Goal: Transaction & Acquisition: Purchase product/service

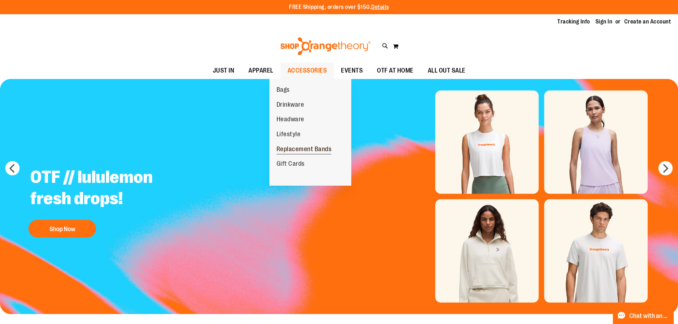
click at [303, 146] on span "Replacement Bands" at bounding box center [303, 150] width 55 height 9
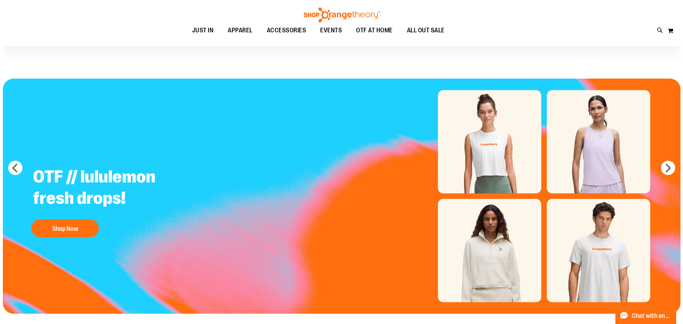
scroll to position [71, 0]
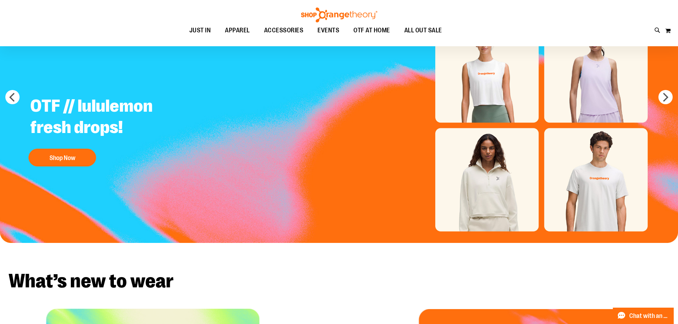
click at [658, 30] on icon at bounding box center [657, 30] width 6 height 8
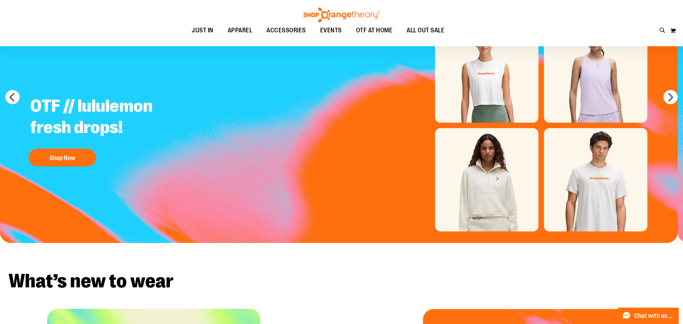
click at [182, 38] on input "Search" at bounding box center [341, 39] width 542 height 23
click at [89, 271] on link "See all results" at bounding box center [90, 272] width 32 height 6
type input "**********"
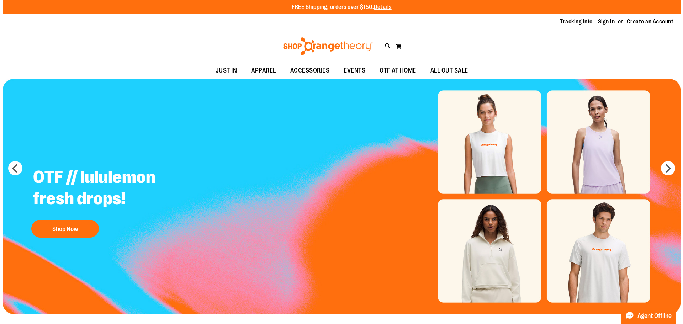
scroll to position [70, 0]
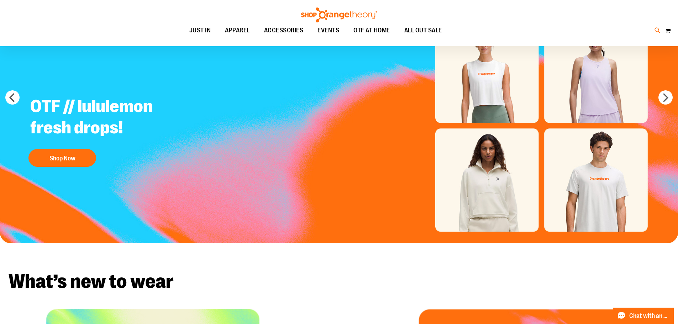
click at [655, 30] on icon at bounding box center [657, 30] width 6 height 8
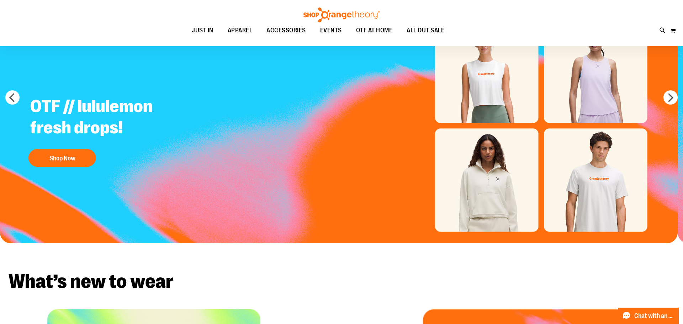
drag, startPoint x: 216, startPoint y: 34, endPoint x: 218, endPoint y: 38, distance: 4.5
click at [217, 34] on input "Search" at bounding box center [341, 39] width 542 height 23
click at [223, 41] on input "Search" at bounding box center [341, 39] width 542 height 23
click at [124, 81] on span "MINI BANDS (3 PK)" at bounding box center [138, 82] width 41 height 6
type input "**********"
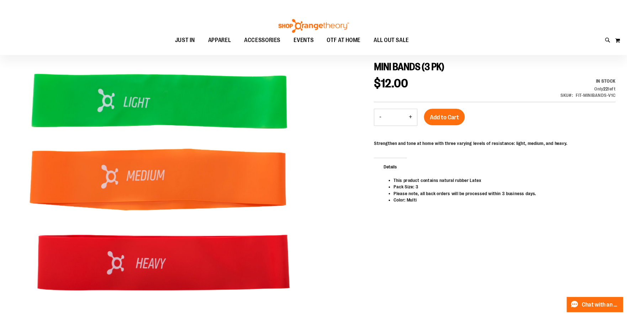
scroll to position [71, 0]
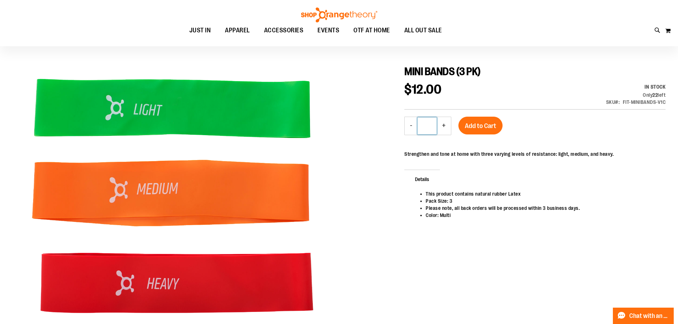
click at [433, 124] on input "*" at bounding box center [426, 125] width 19 height 17
type input "*"
click at [482, 130] on button "Add to Cart" at bounding box center [480, 126] width 44 height 18
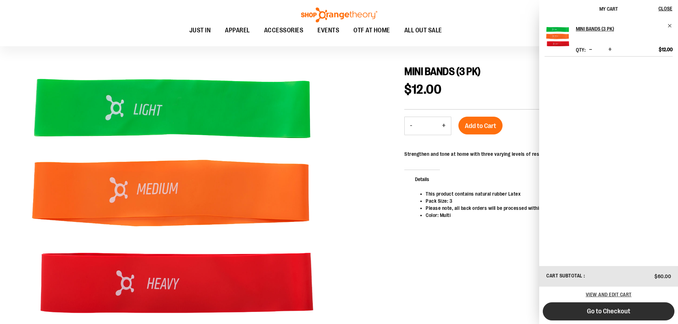
click at [624, 313] on span "Go to Checkout" at bounding box center [608, 311] width 43 height 8
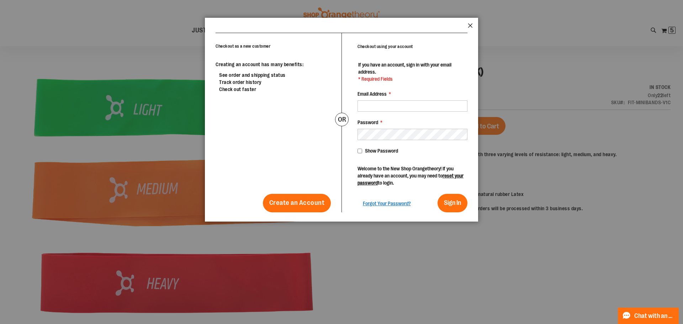
click at [470, 25] on button "Close" at bounding box center [470, 27] width 5 height 9
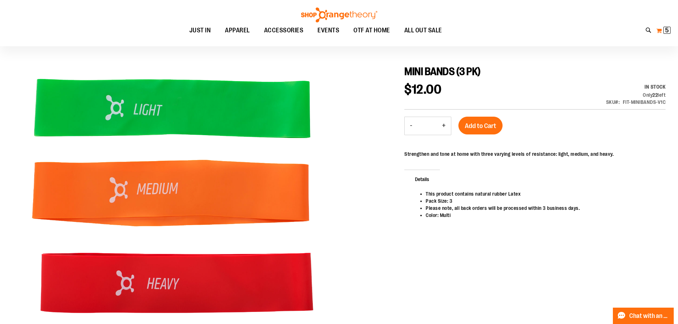
click at [664, 30] on span "5 5 items" at bounding box center [666, 30] width 7 height 7
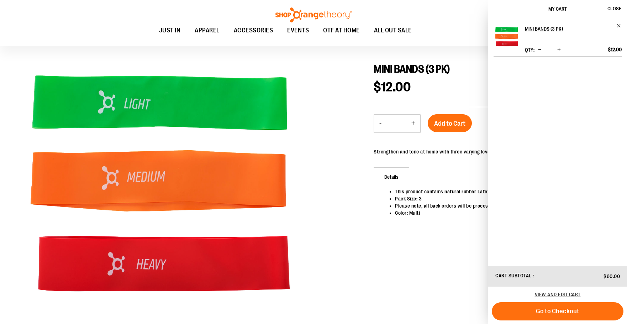
scroll to position [0, 0]
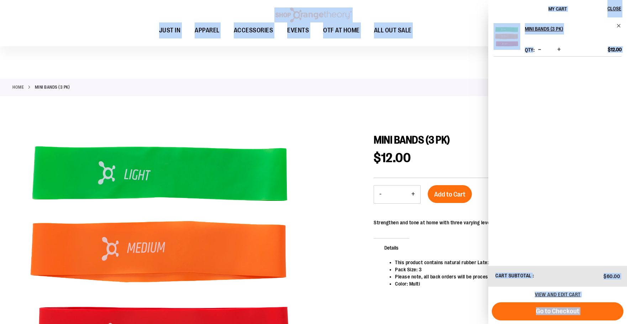
drag, startPoint x: 458, startPoint y: 9, endPoint x: 461, endPoint y: -11, distance: 20.7
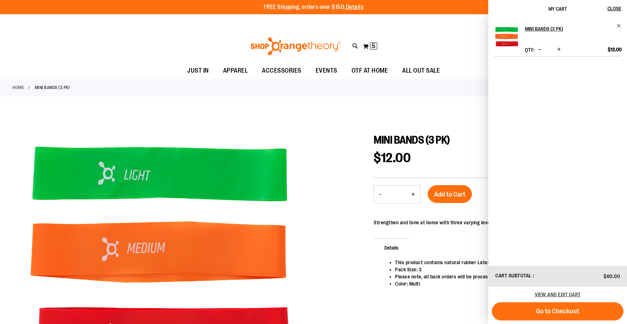
click at [472, 107] on div at bounding box center [313, 259] width 602 height 310
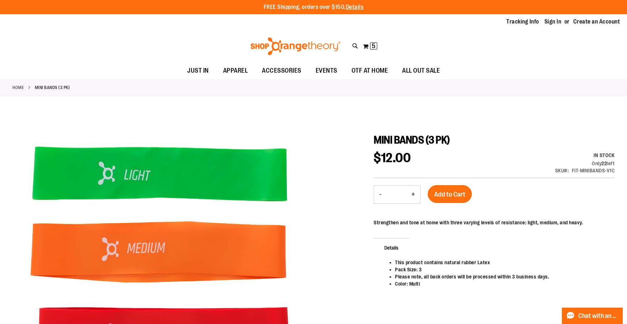
click at [478, 60] on div "Toggle Nav Search Popular Suggestions Advanced Search" at bounding box center [313, 46] width 627 height 33
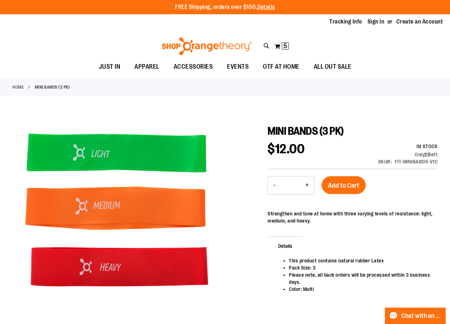
click at [210, 25] on div "Tracking Info Sign In Return to Procurement Create an Account" at bounding box center [225, 21] width 450 height 15
